Goal: Information Seeking & Learning: Learn about a topic

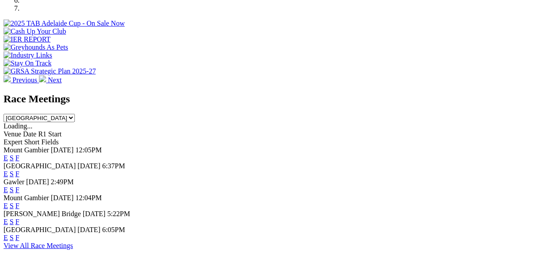
scroll to position [354, 0]
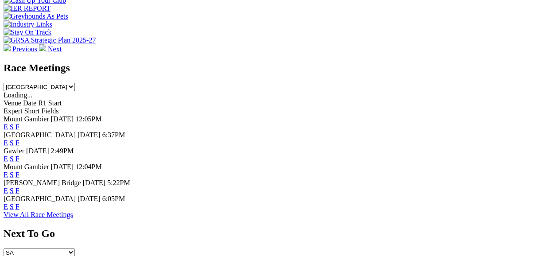
click at [19, 203] on link "F" at bounding box center [17, 207] width 4 height 8
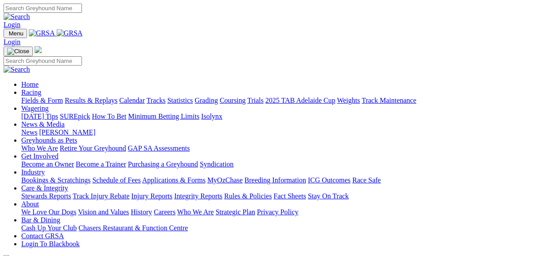
click at [29, 97] on link "Fields & Form" at bounding box center [42, 101] width 42 height 8
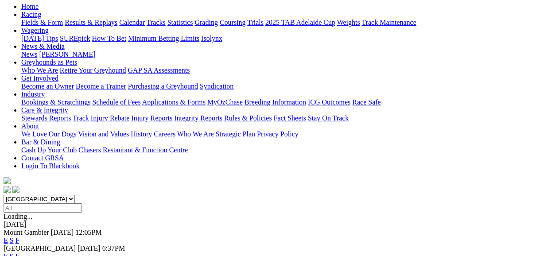
scroll to position [106, 0]
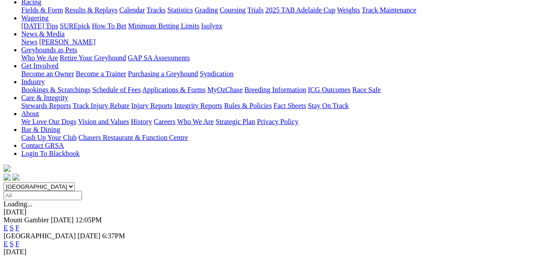
click at [8, 240] on link "E" at bounding box center [6, 244] width 4 height 8
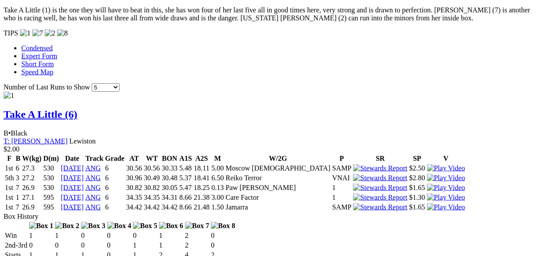
scroll to position [815, 0]
